Goal: Task Accomplishment & Management: Use online tool/utility

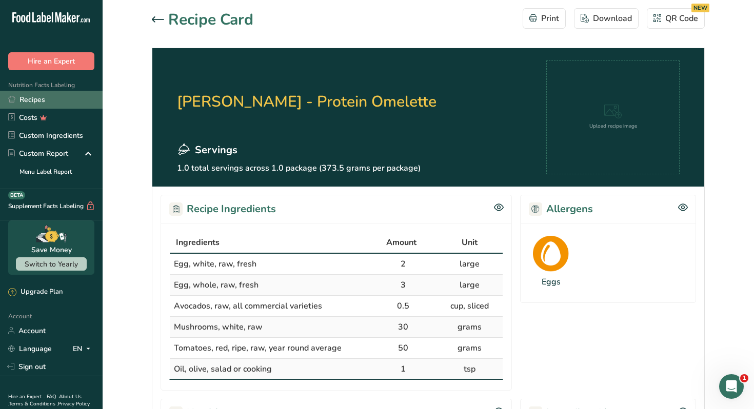
click at [28, 100] on link "Recipes" at bounding box center [51, 100] width 103 height 18
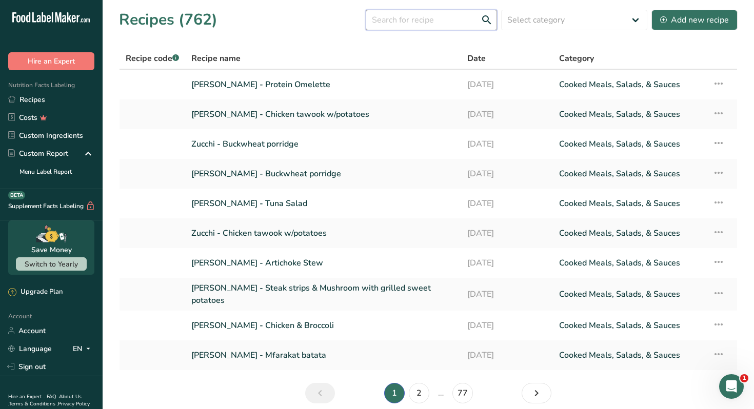
click at [440, 14] on input "text" at bounding box center [431, 20] width 131 height 21
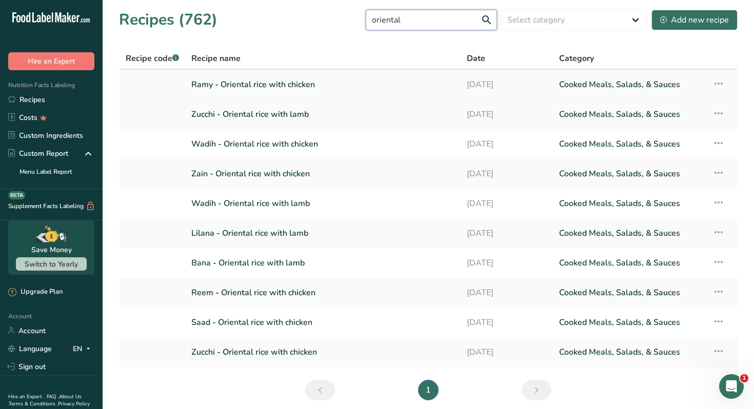
type input "oriental"
click at [283, 88] on link "Ramy - Oriental rice with chicken" at bounding box center [322, 85] width 263 height 22
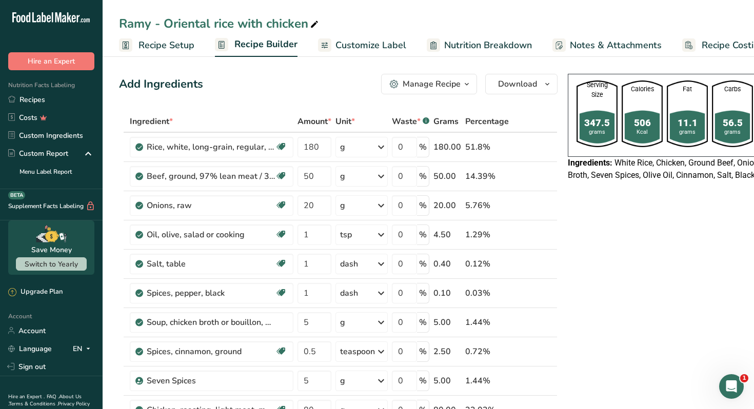
click at [455, 93] on button "Manage Recipe" at bounding box center [429, 84] width 96 height 21
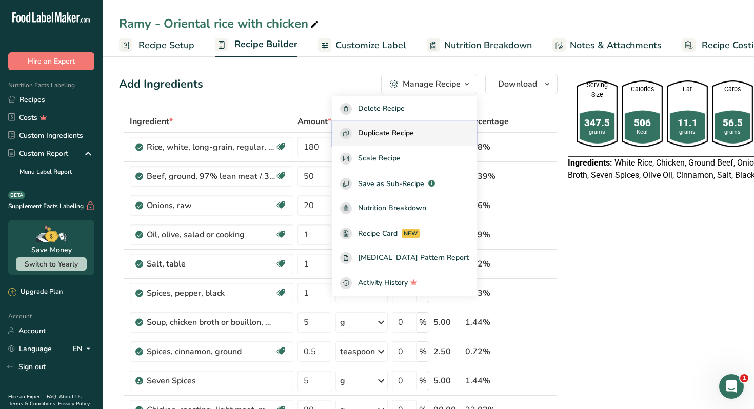
click at [413, 132] on span "Duplicate Recipe" at bounding box center [386, 134] width 56 height 12
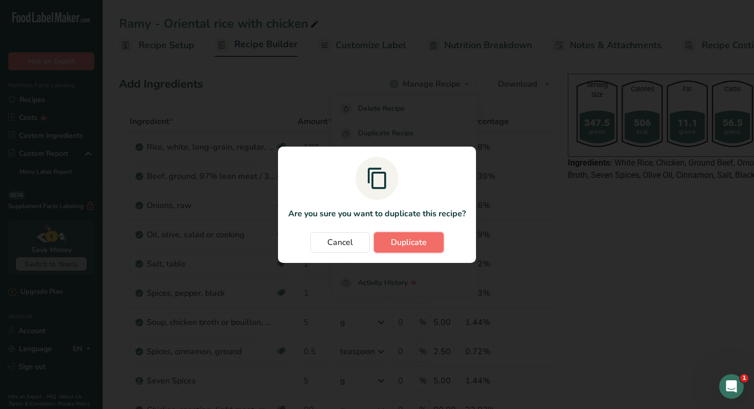
click at [420, 242] on span "Duplicate" at bounding box center [409, 242] width 36 height 12
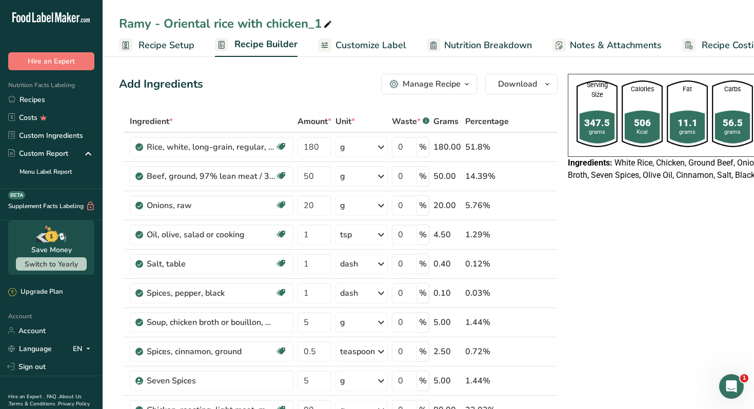
click at [332, 23] on icon at bounding box center [327, 24] width 9 height 14
click at [127, 23] on input "Ramy - Oriental rice with chicken" at bounding box center [428, 23] width 618 height 18
type input "[PERSON_NAME] - Oriental rice with chicken"
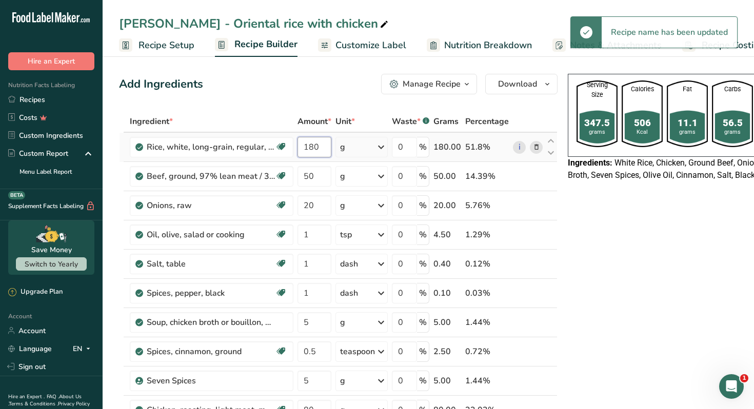
click at [317, 143] on input "180" at bounding box center [314, 147] width 34 height 21
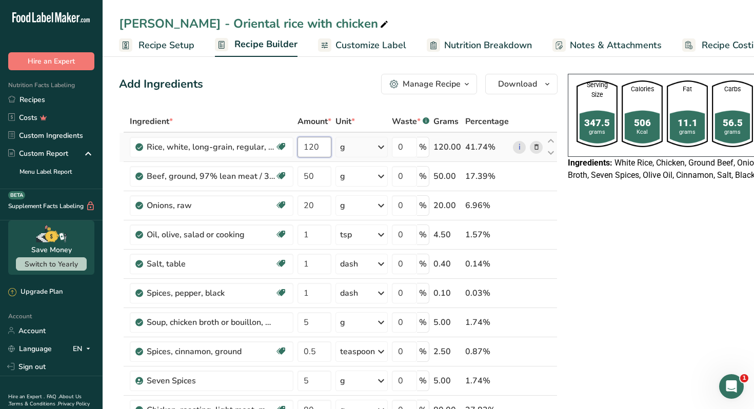
type input "120"
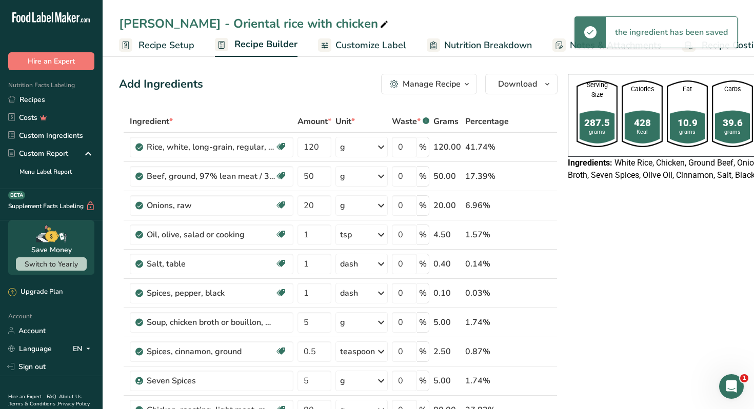
scroll to position [0, 55]
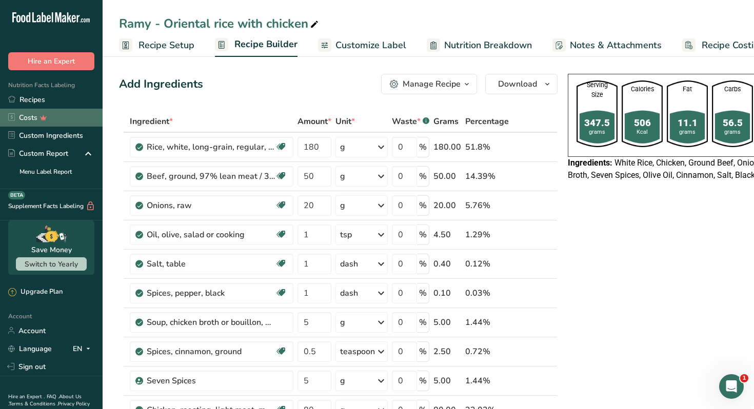
click at [61, 109] on link "Costs" at bounding box center [51, 118] width 103 height 18
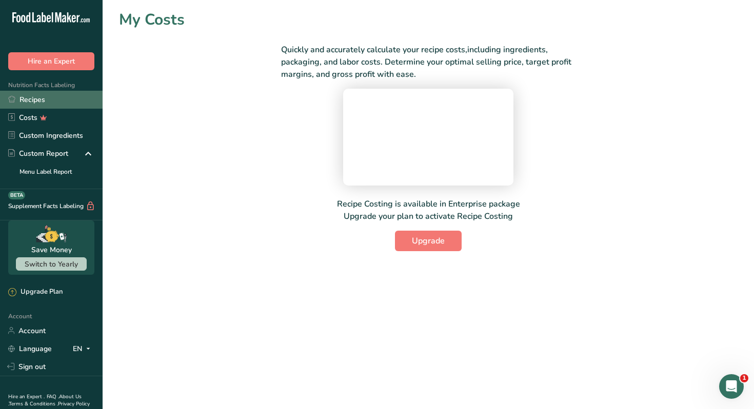
click at [47, 96] on link "Recipes" at bounding box center [51, 100] width 103 height 18
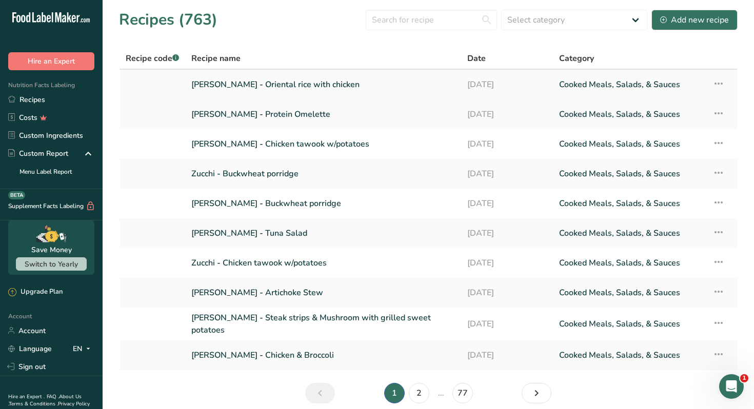
click at [283, 81] on link "[PERSON_NAME] - Oriental rice with chicken" at bounding box center [323, 85] width 264 height 22
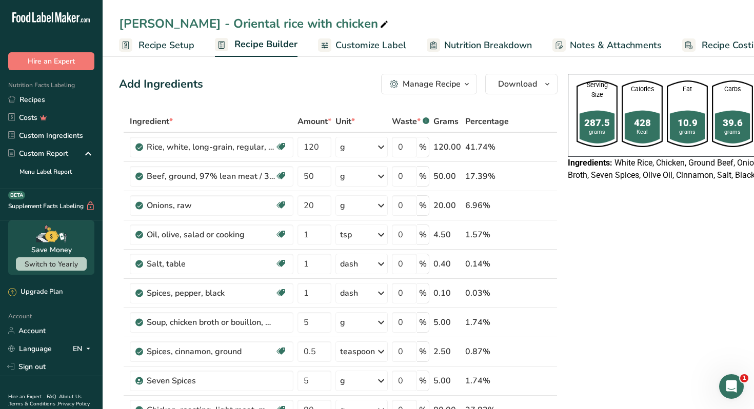
scroll to position [0, 55]
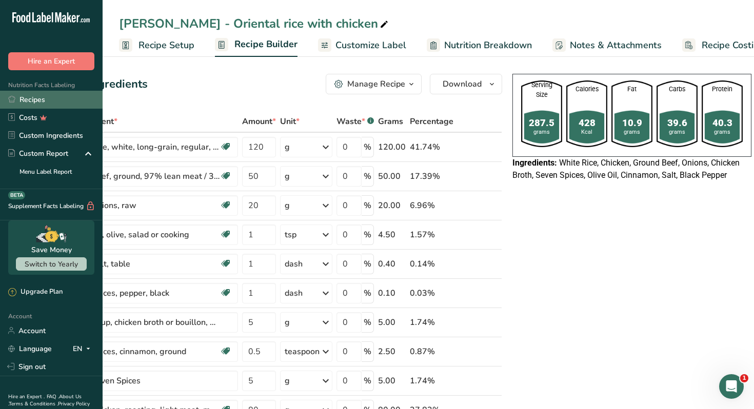
click at [52, 96] on link "Recipes" at bounding box center [51, 100] width 103 height 18
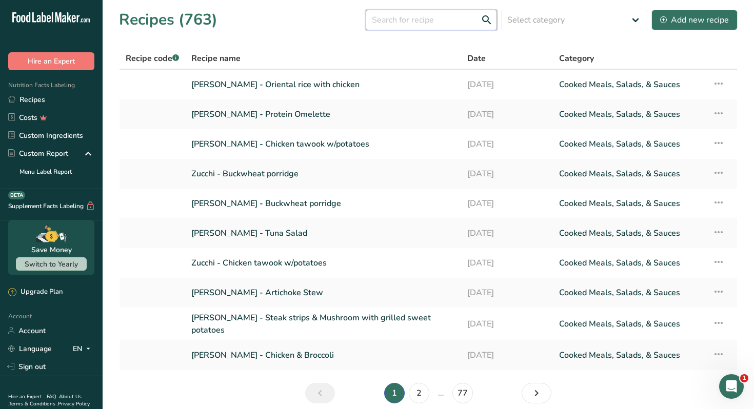
click at [415, 12] on input "text" at bounding box center [431, 20] width 131 height 21
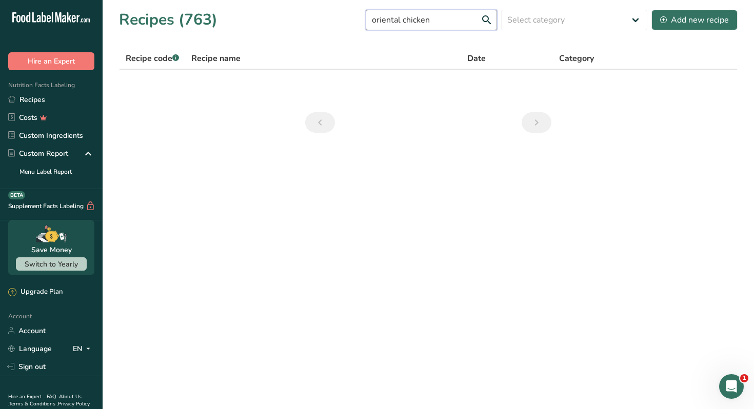
click at [432, 25] on input "oriental chicken" at bounding box center [431, 20] width 131 height 21
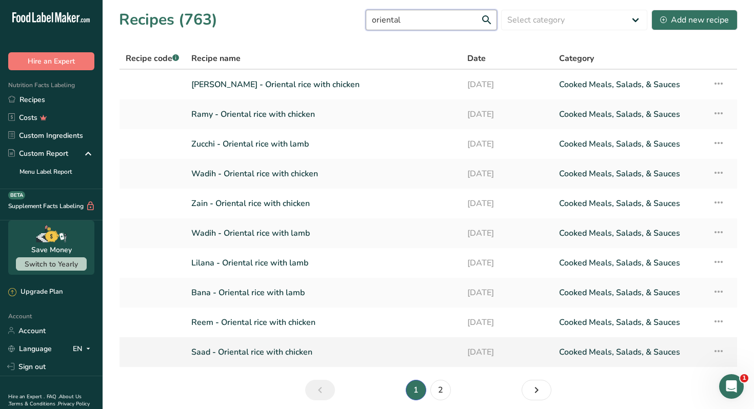
type input "oriental"
click at [277, 350] on link "Saad - Oriental rice with chicken" at bounding box center [323, 352] width 264 height 22
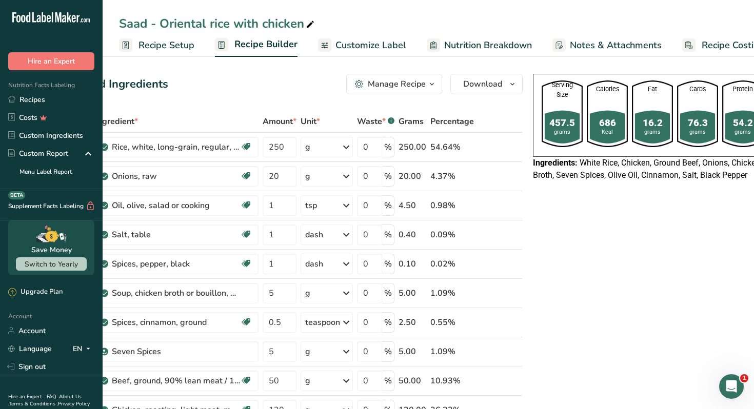
scroll to position [0, 55]
